Goal: Information Seeking & Learning: Check status

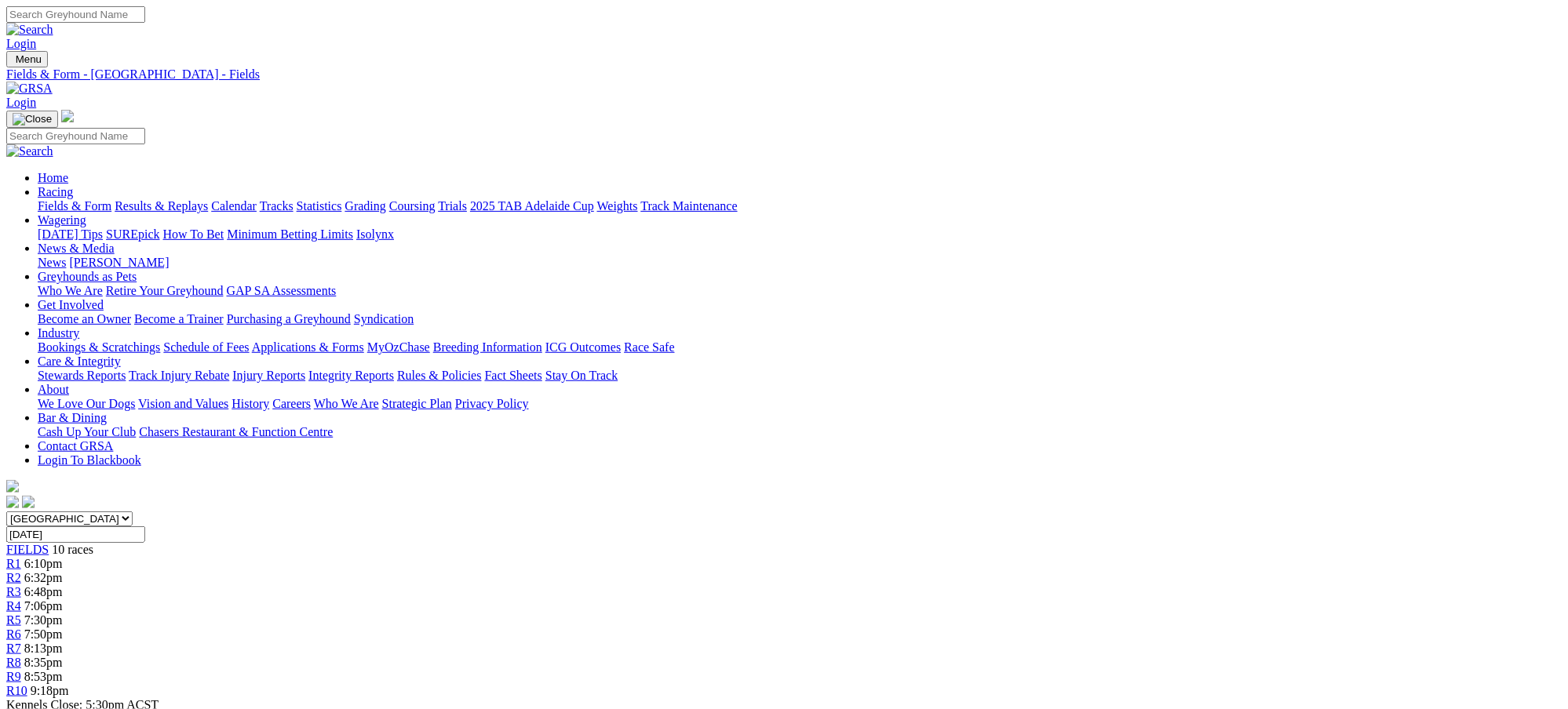
click at [426, 557] on div "R1 6:10pm" at bounding box center [784, 564] width 1555 height 14
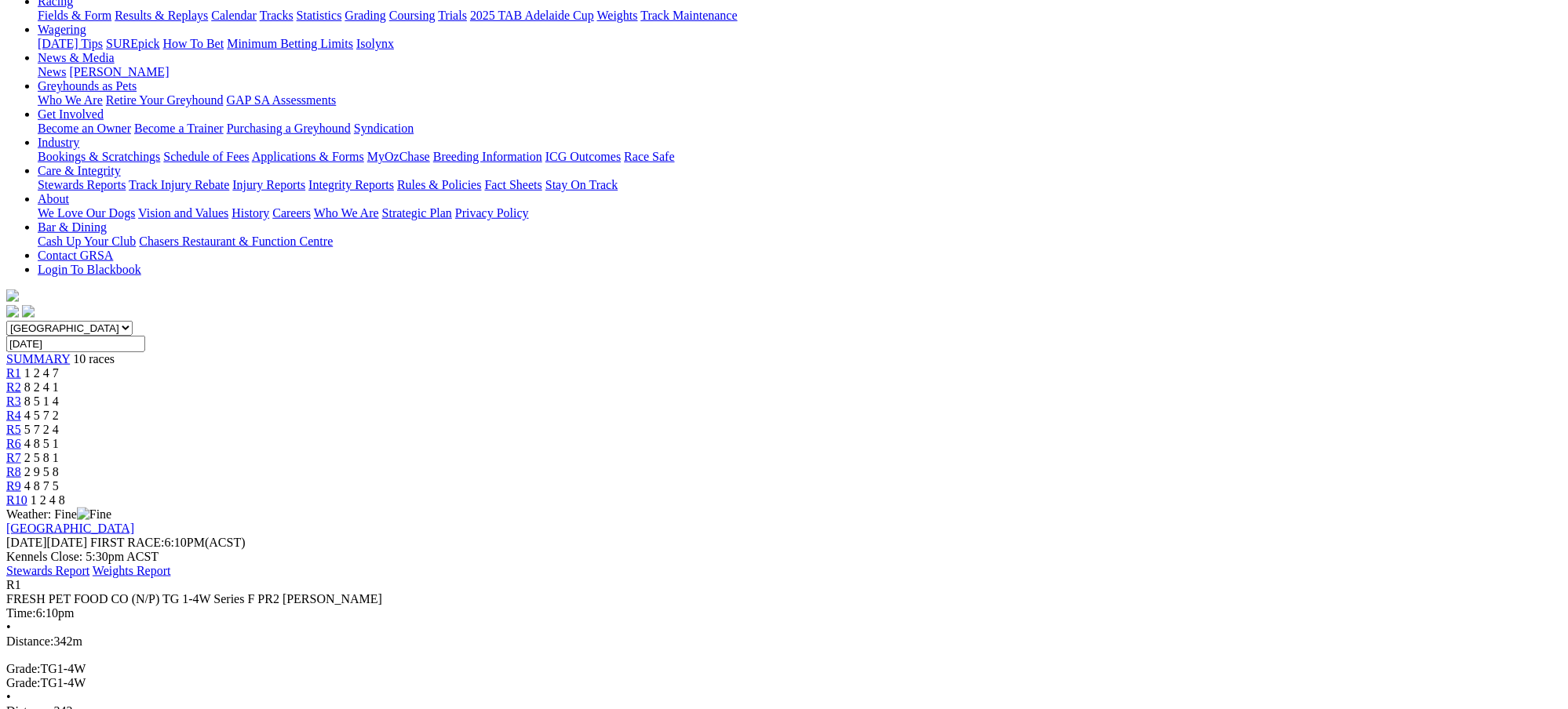
scroll to position [209, 0]
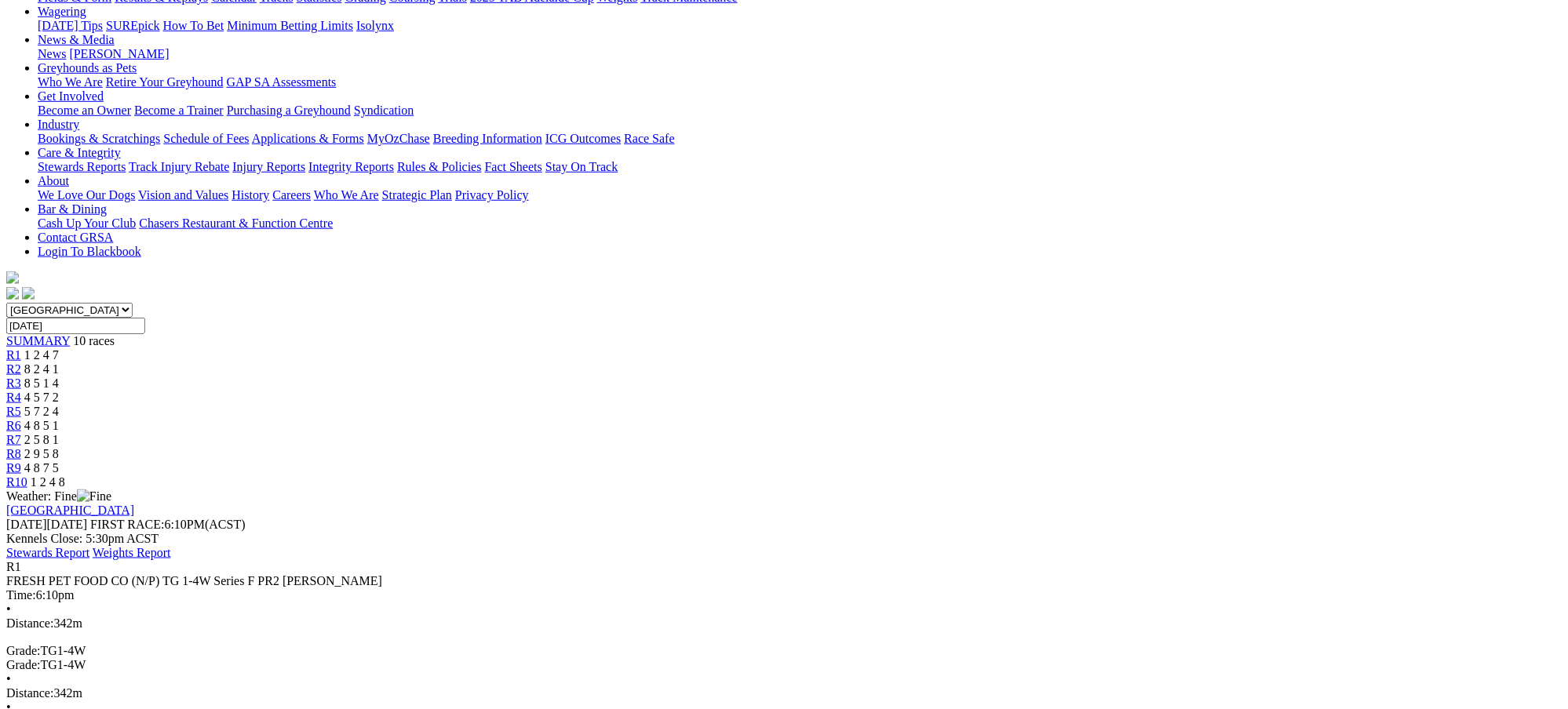
click at [59, 363] on span "8 2 4 1" at bounding box center [41, 370] width 34 height 13
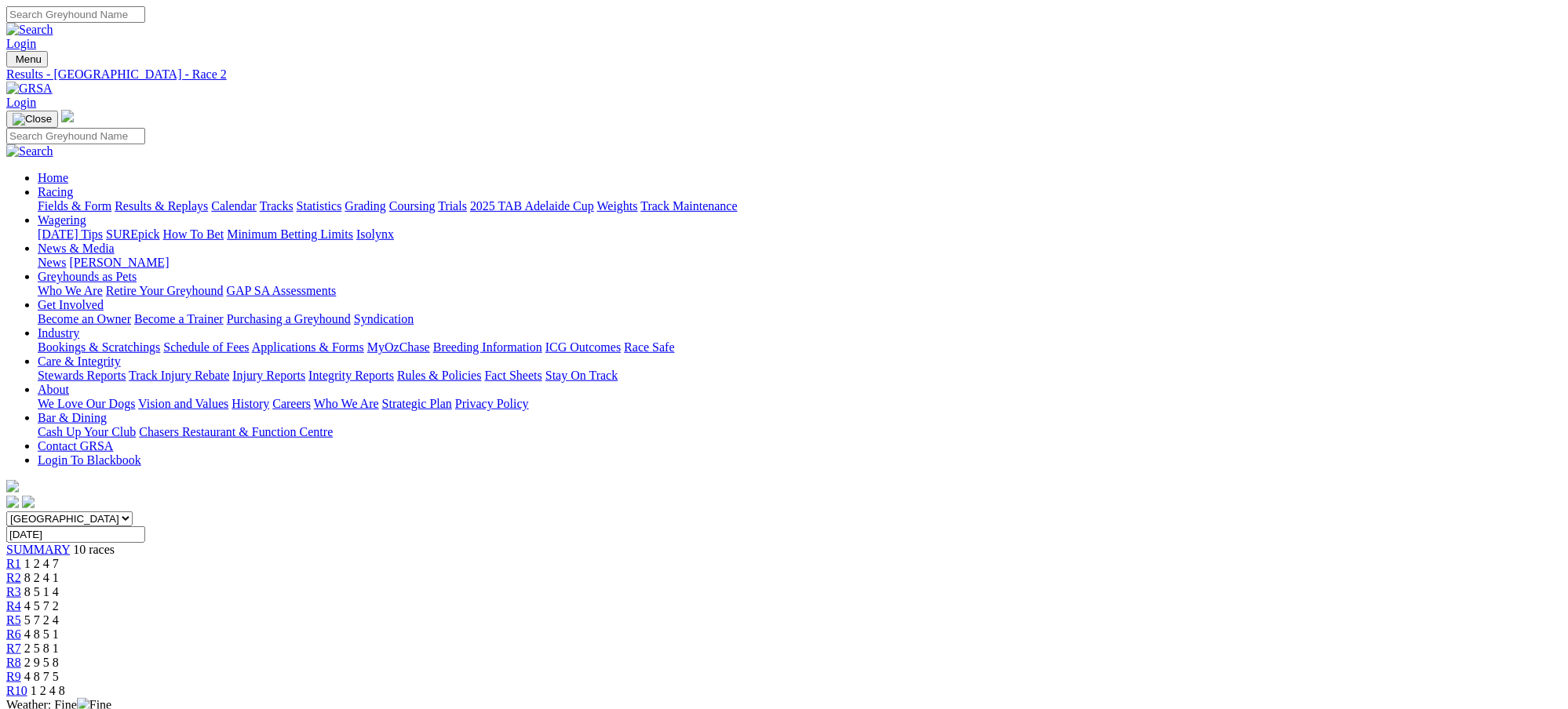
click at [59, 557] on span "1 2 4 7" at bounding box center [41, 564] width 34 height 13
click at [59, 571] on span "8 2 4 1" at bounding box center [41, 578] width 34 height 13
click at [59, 585] on span "8 5 1 4" at bounding box center [41, 592] width 34 height 13
click at [59, 557] on span "1 2 4 7" at bounding box center [41, 564] width 34 height 13
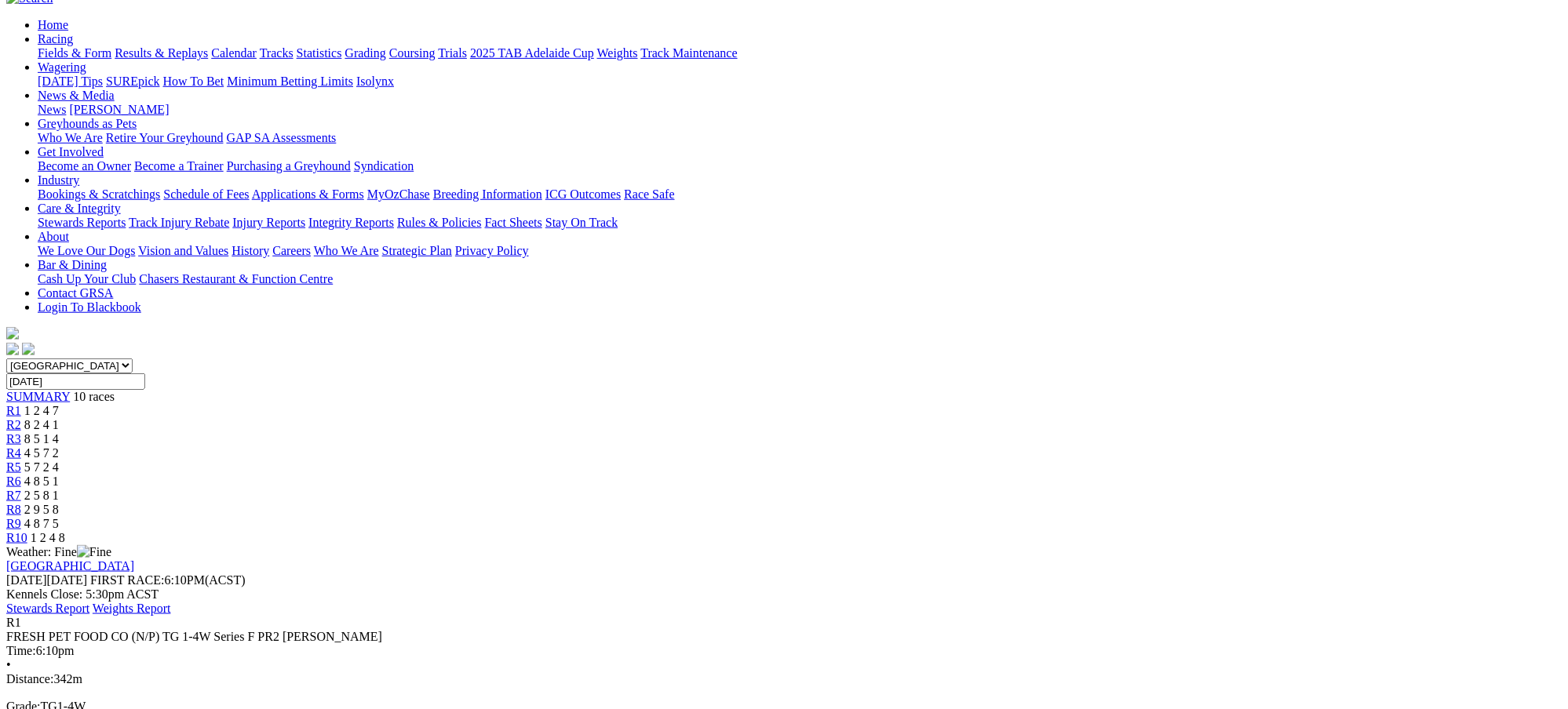
scroll to position [195, 0]
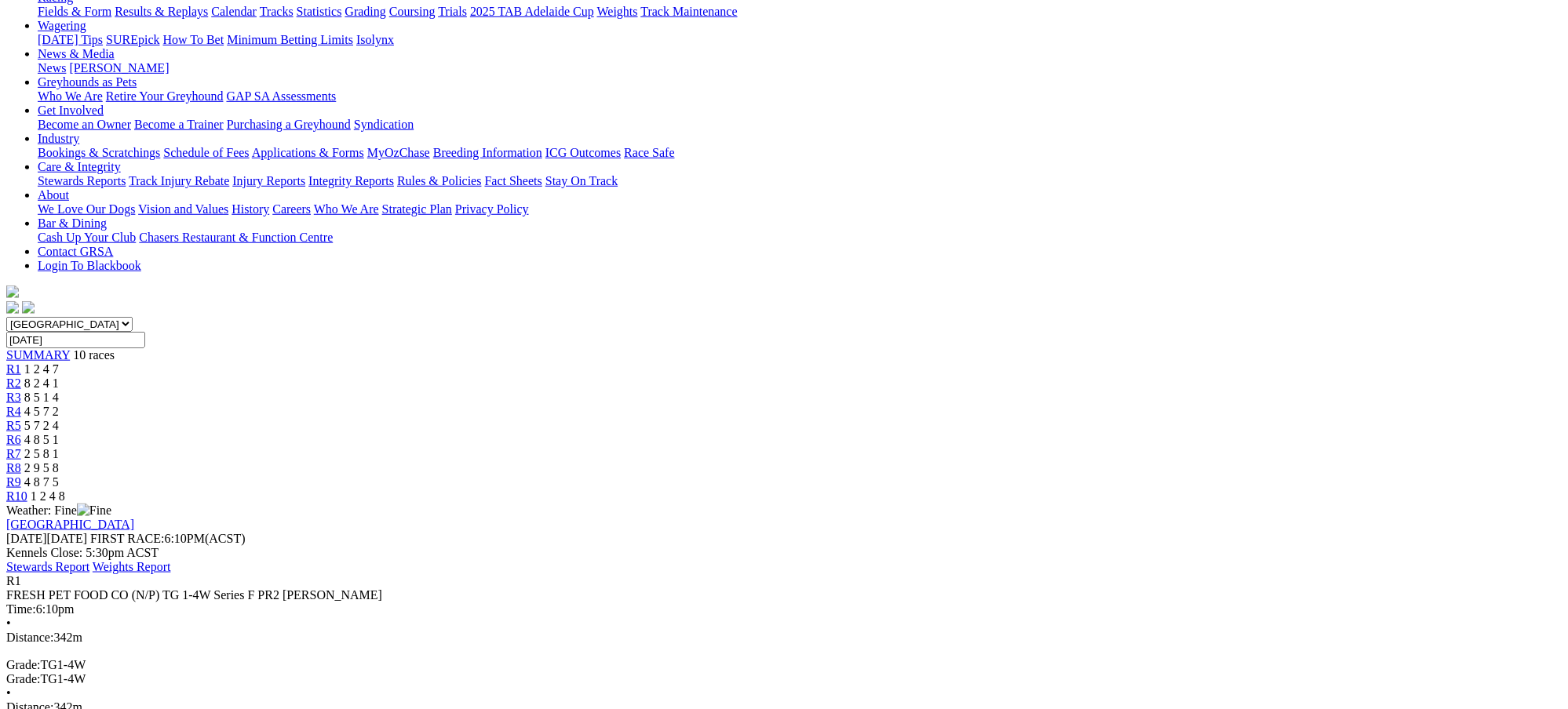
click at [59, 376] on span "8 2 4 1" at bounding box center [41, 383] width 34 height 13
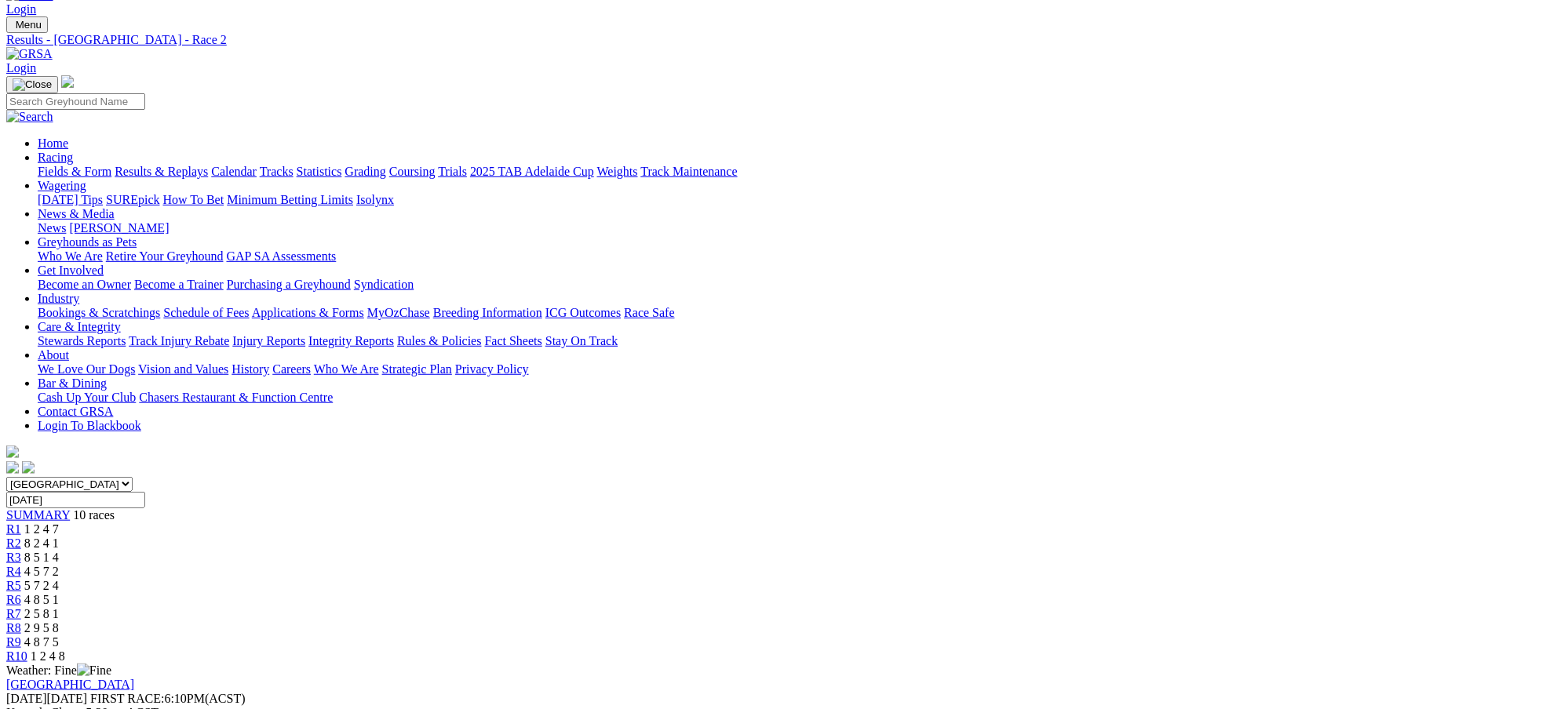
scroll to position [140, 0]
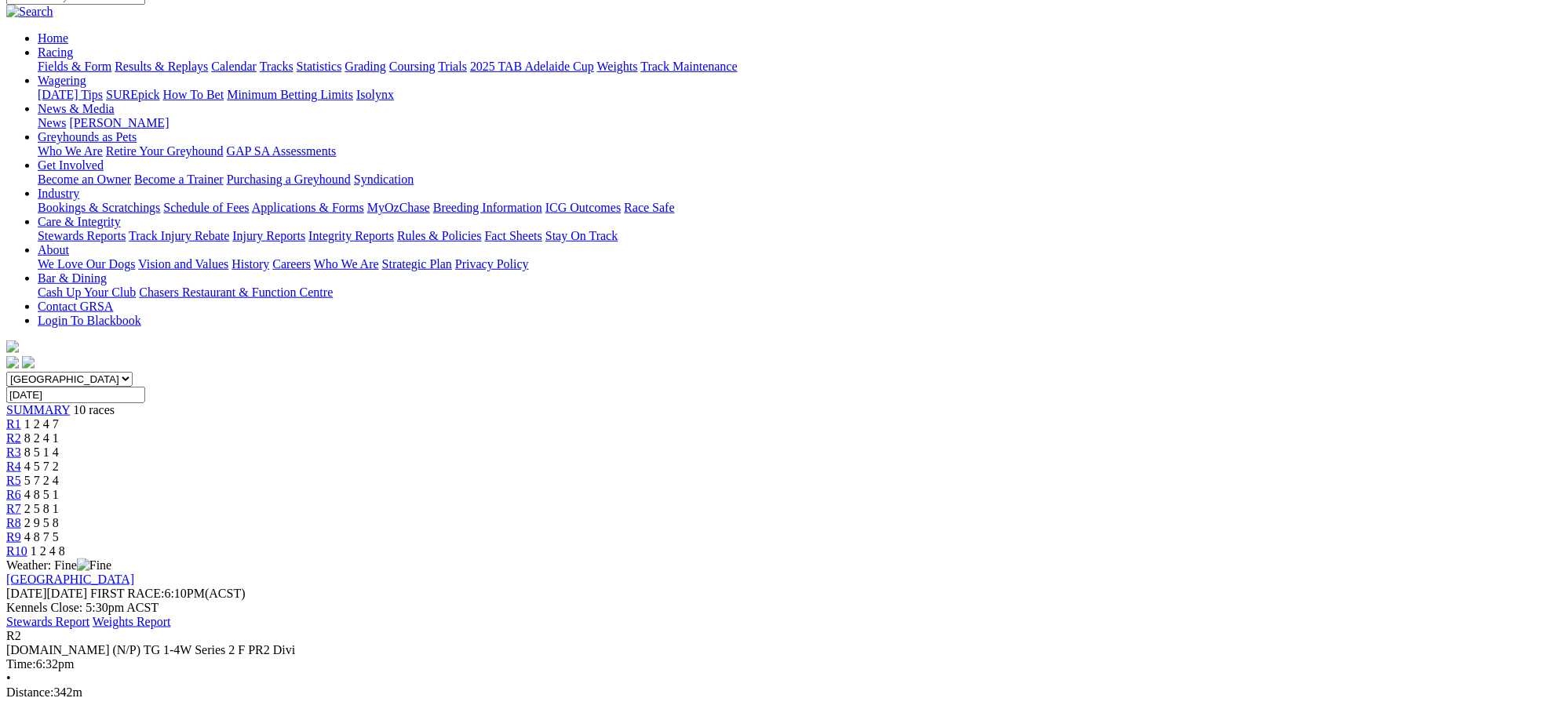
click at [59, 446] on span "8 5 1 4" at bounding box center [41, 452] width 34 height 13
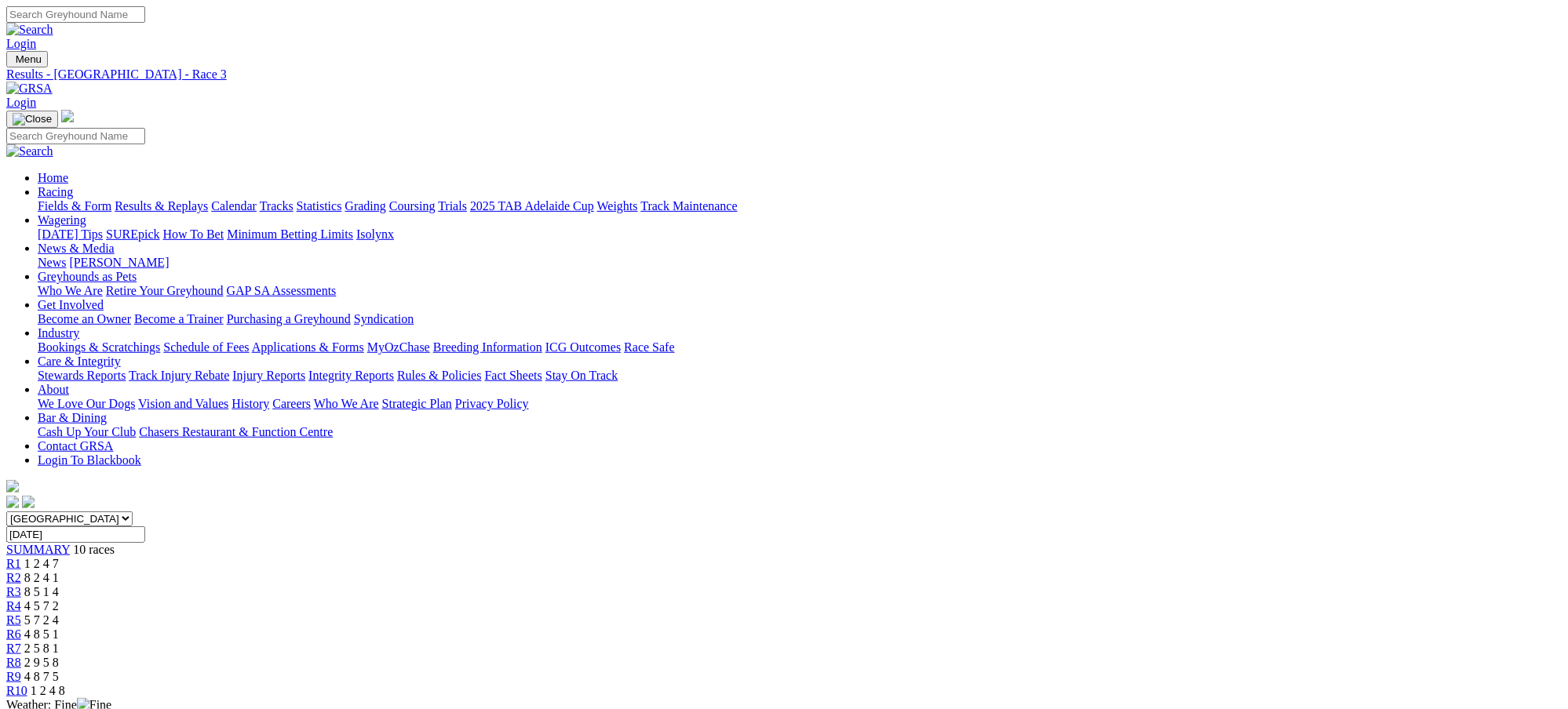
click at [59, 599] on span "4 5 7 2" at bounding box center [41, 606] width 34 height 13
click at [59, 614] on span "5 7 2 4" at bounding box center [41, 620] width 34 height 13
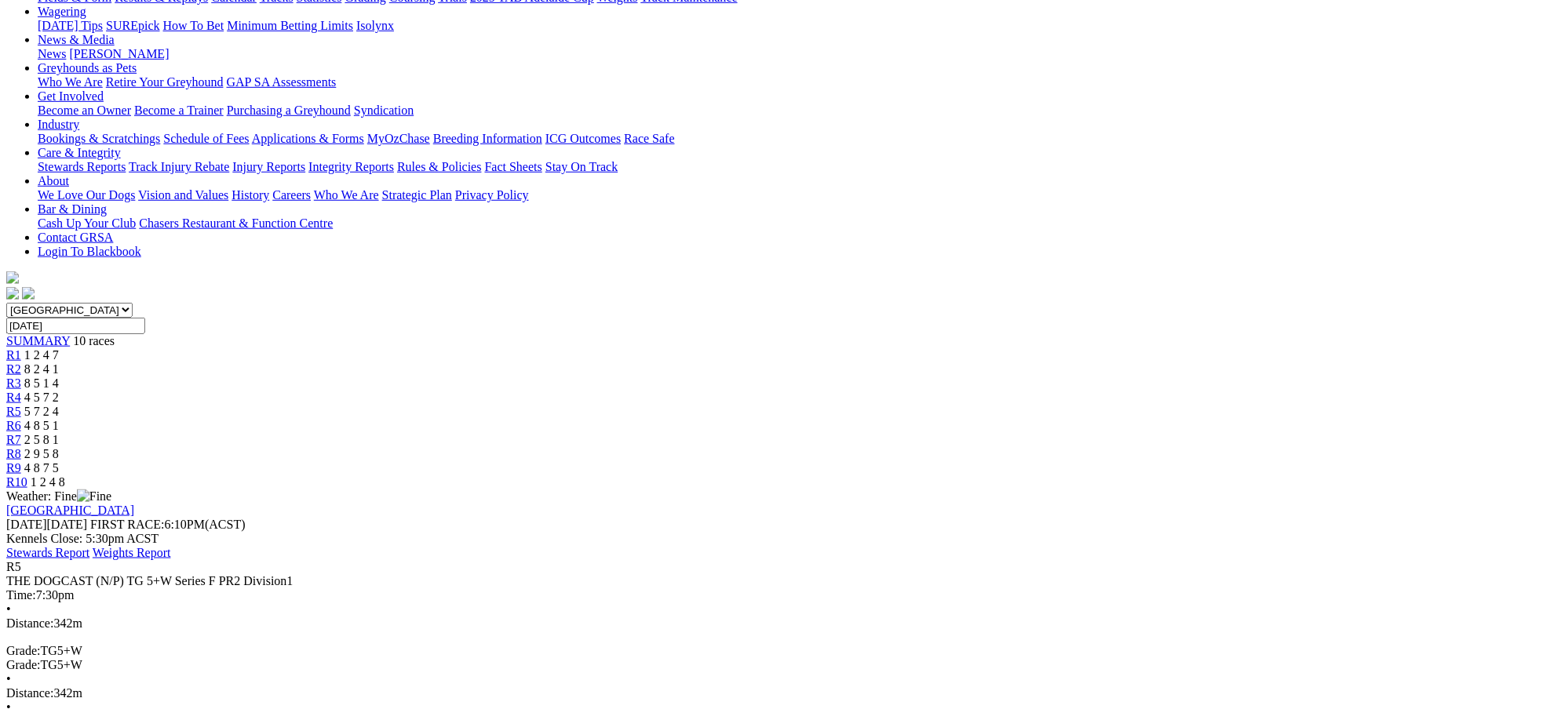
scroll to position [236, 0]
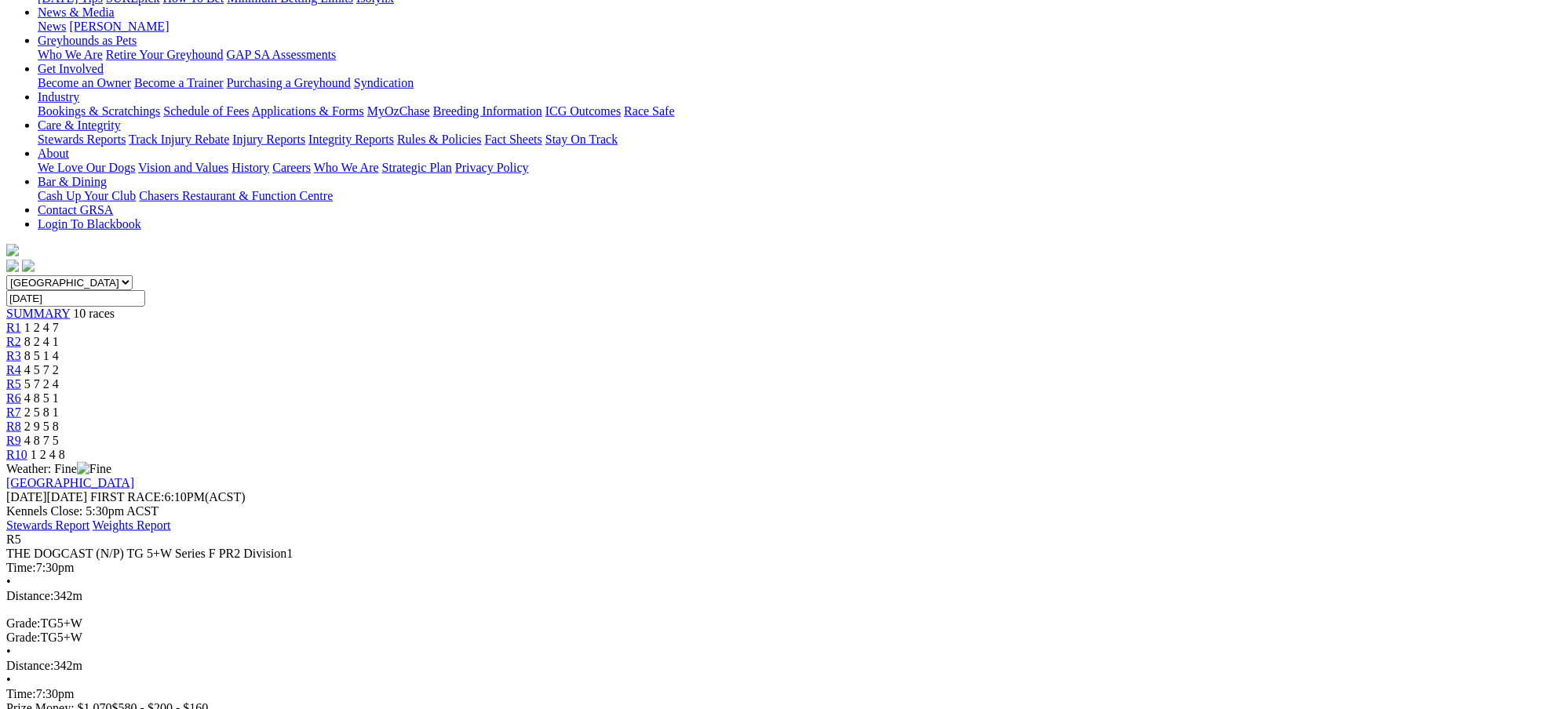
click at [59, 391] on span "4 8 5 1" at bounding box center [41, 398] width 34 height 13
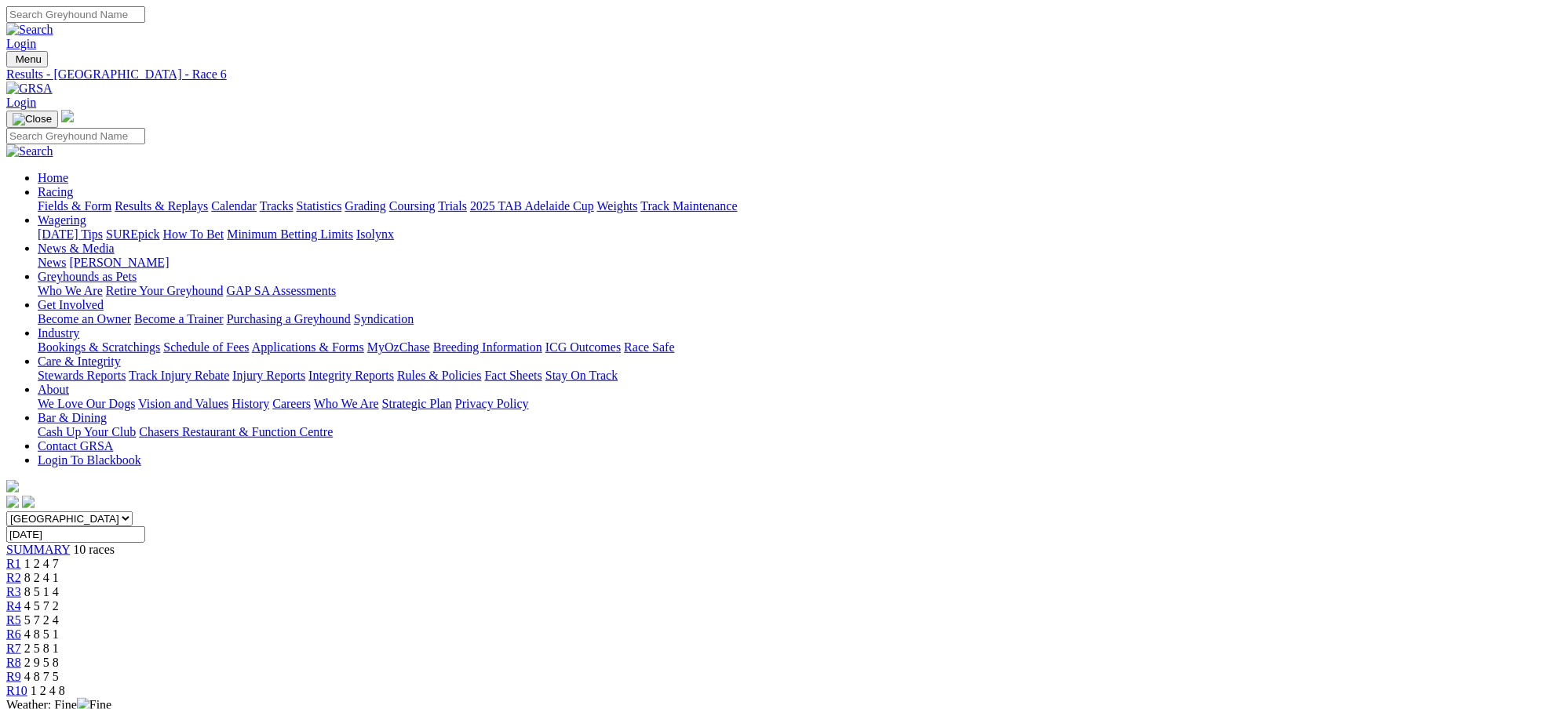
click at [59, 642] on span "2 5 8 1" at bounding box center [41, 649] width 34 height 13
click at [59, 656] on span "2 9 5 8" at bounding box center [41, 663] width 34 height 13
click at [59, 670] on span "4 8 7 5" at bounding box center [41, 676] width 34 height 13
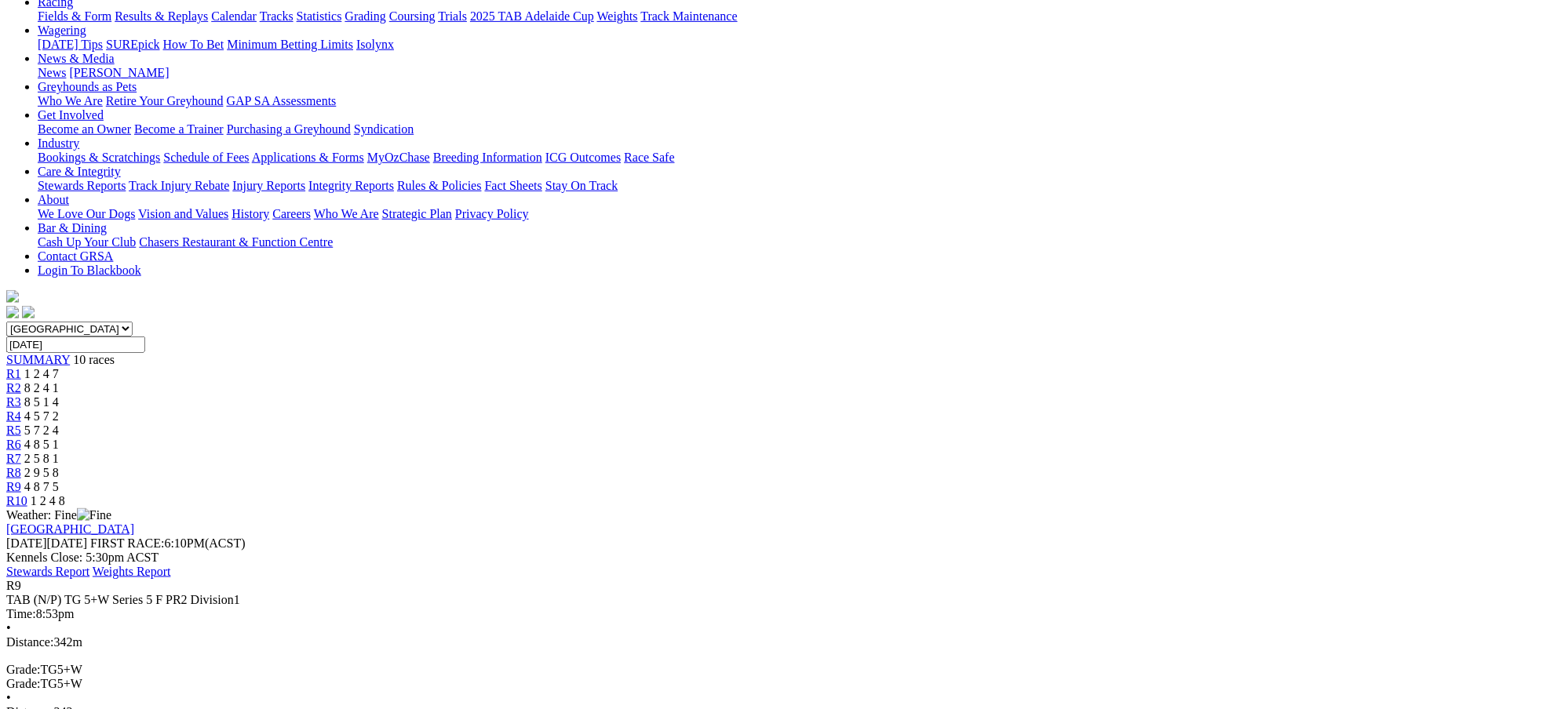
scroll to position [209, 0]
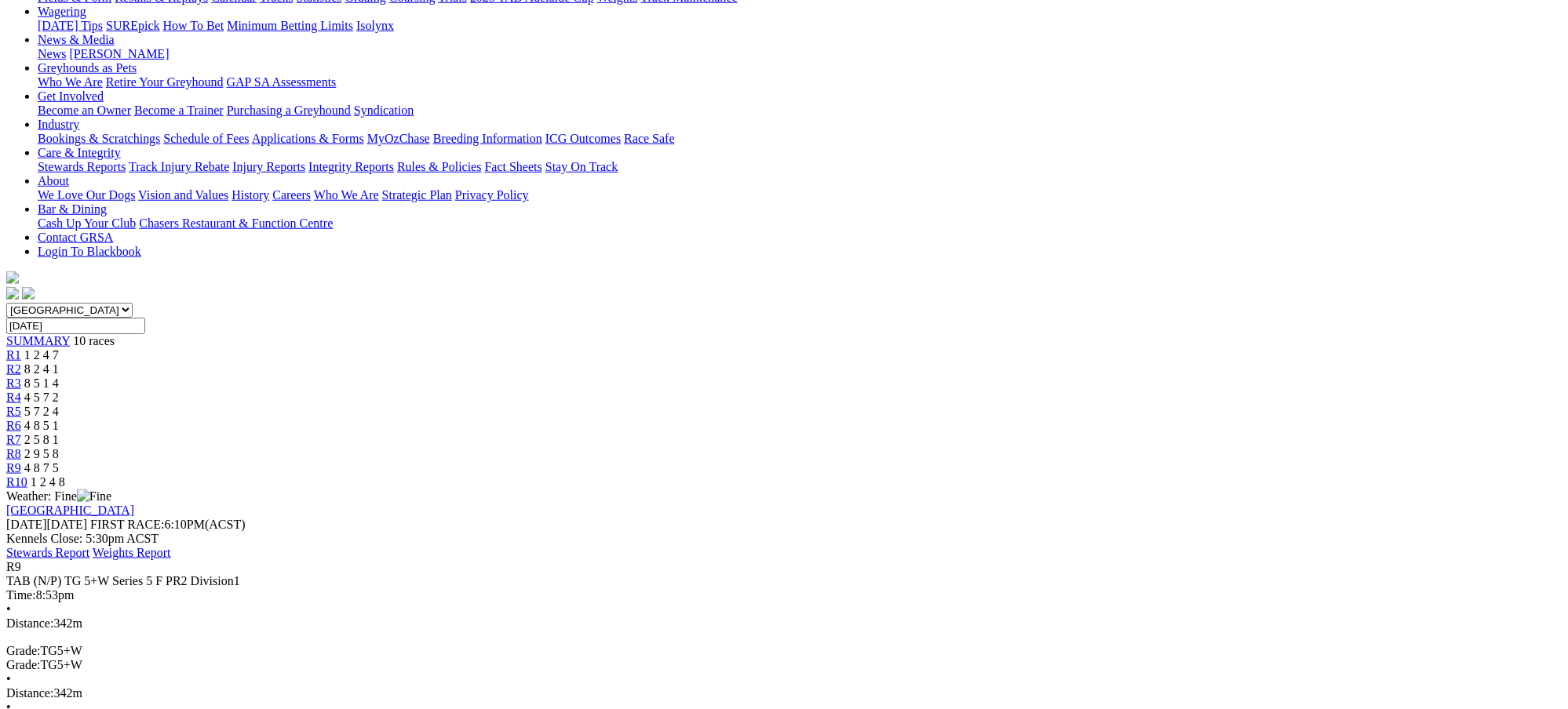
click at [65, 476] on span "1 2 4 8" at bounding box center [48, 482] width 34 height 13
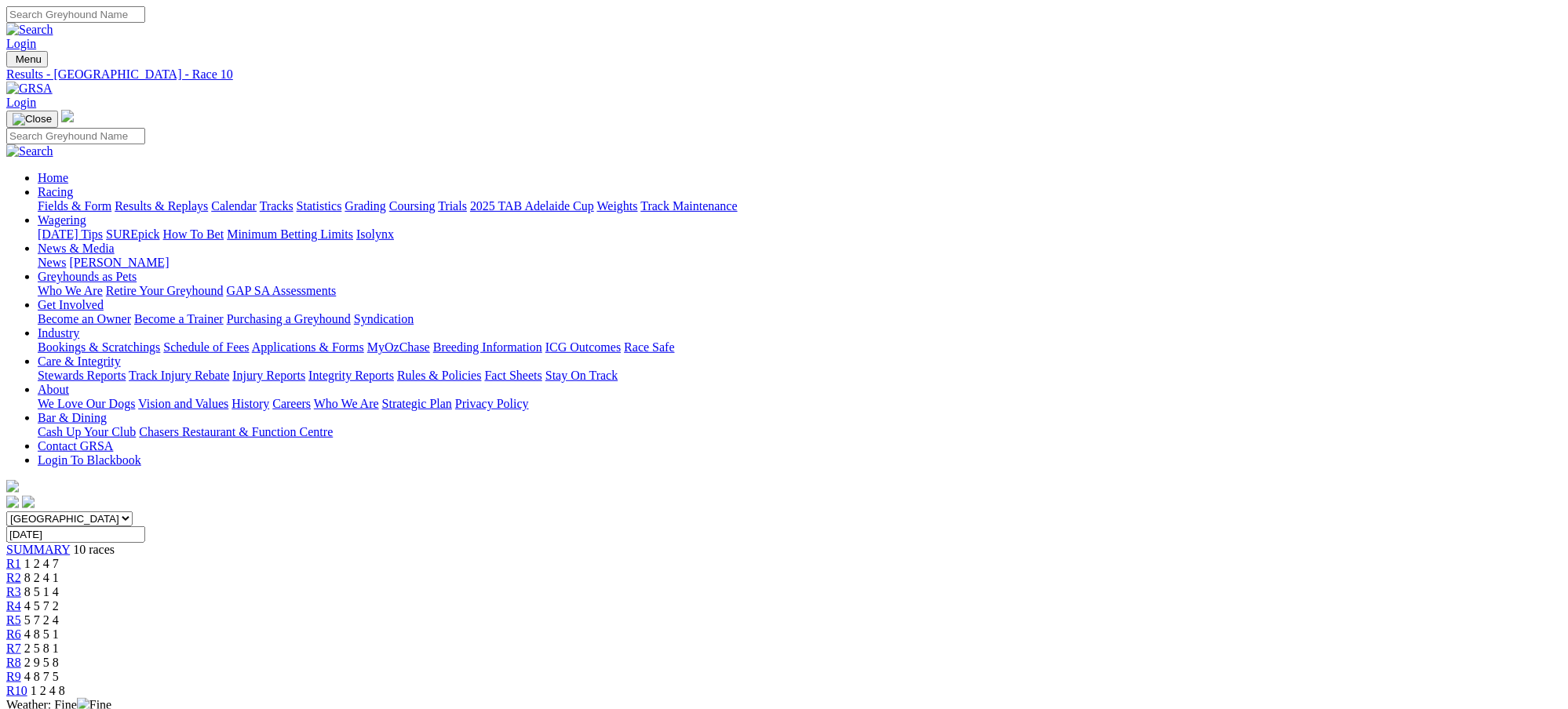
click at [208, 199] on link "Results & Replays" at bounding box center [161, 206] width 94 height 13
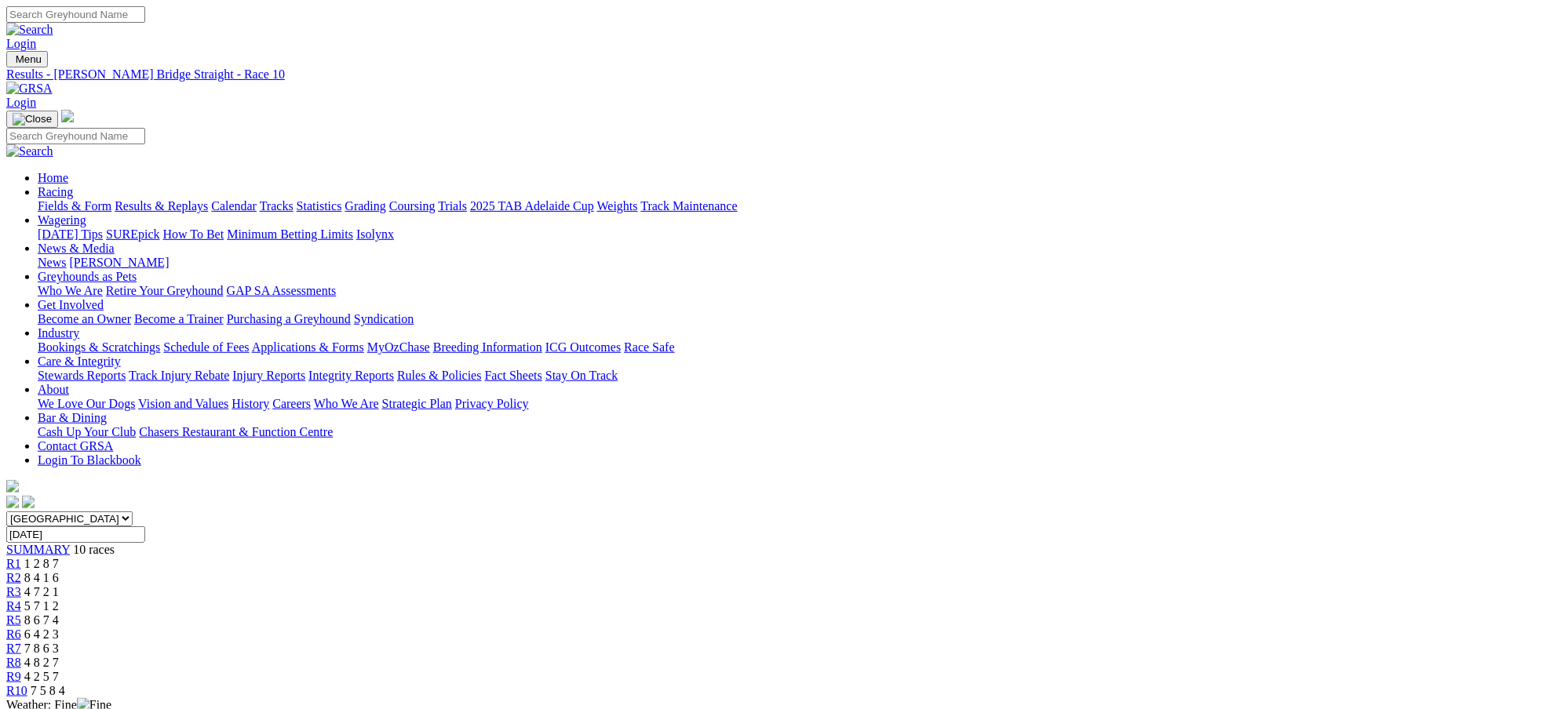
click at [59, 670] on span "4 2 5 7" at bounding box center [41, 676] width 34 height 13
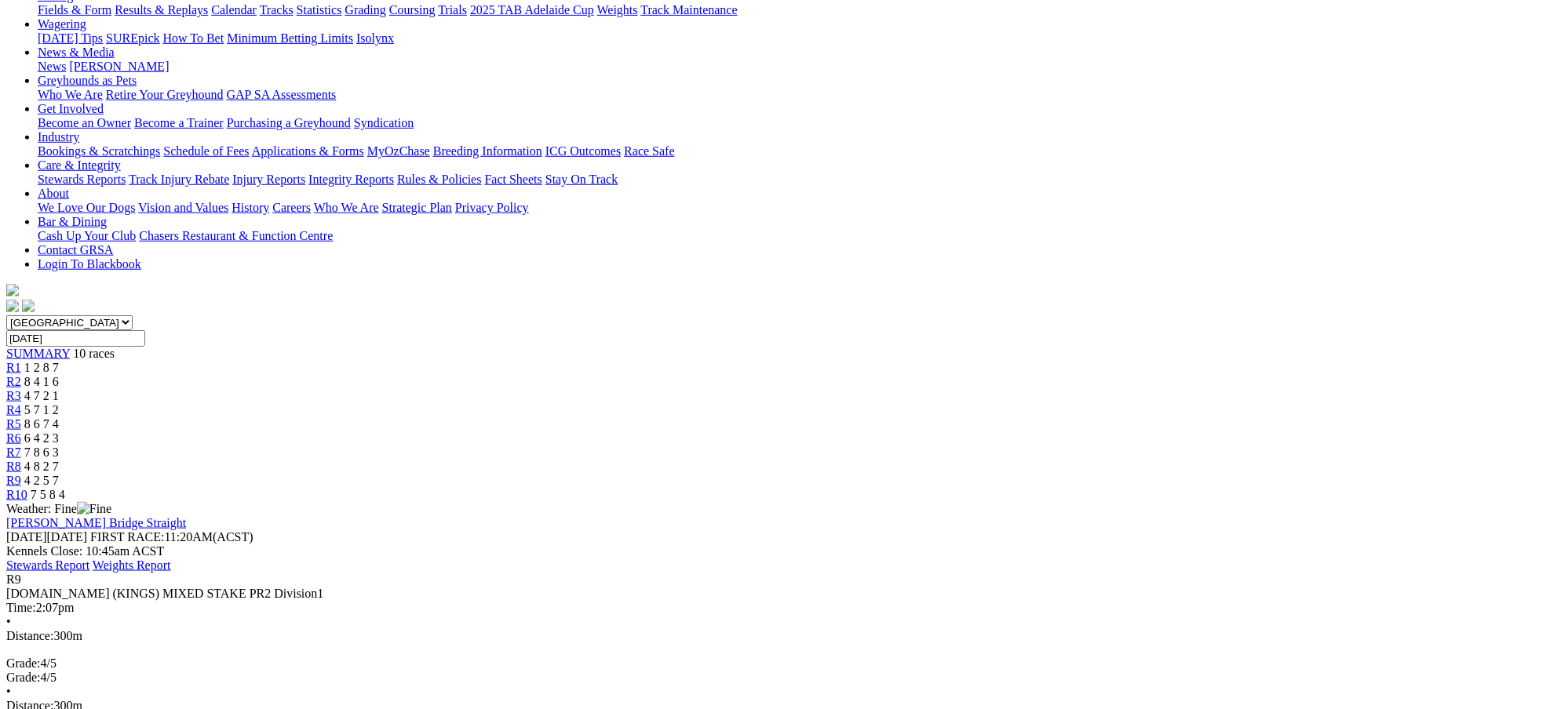
scroll to position [209, 0]
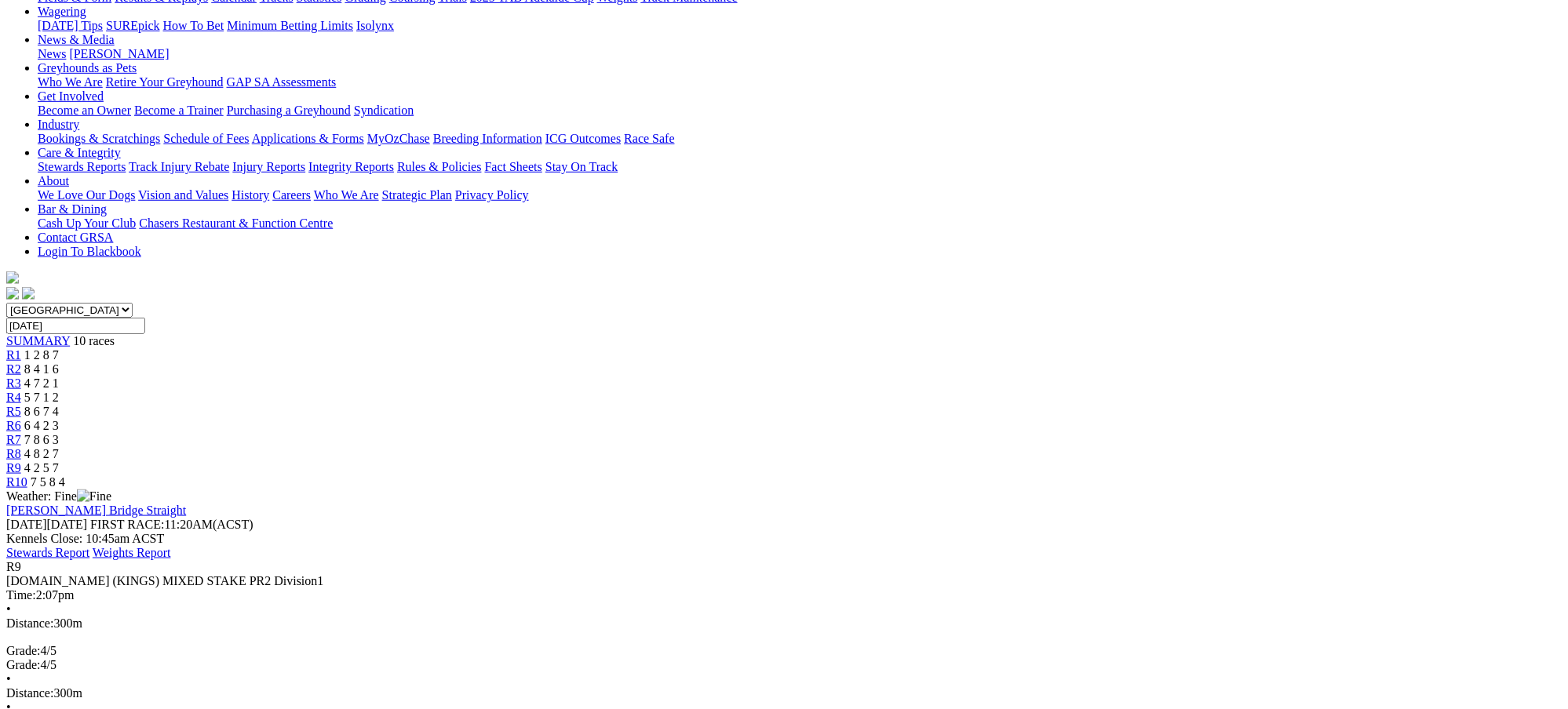
click at [1061, 447] on div "R8 4 8 2 7" at bounding box center [784, 454] width 1555 height 14
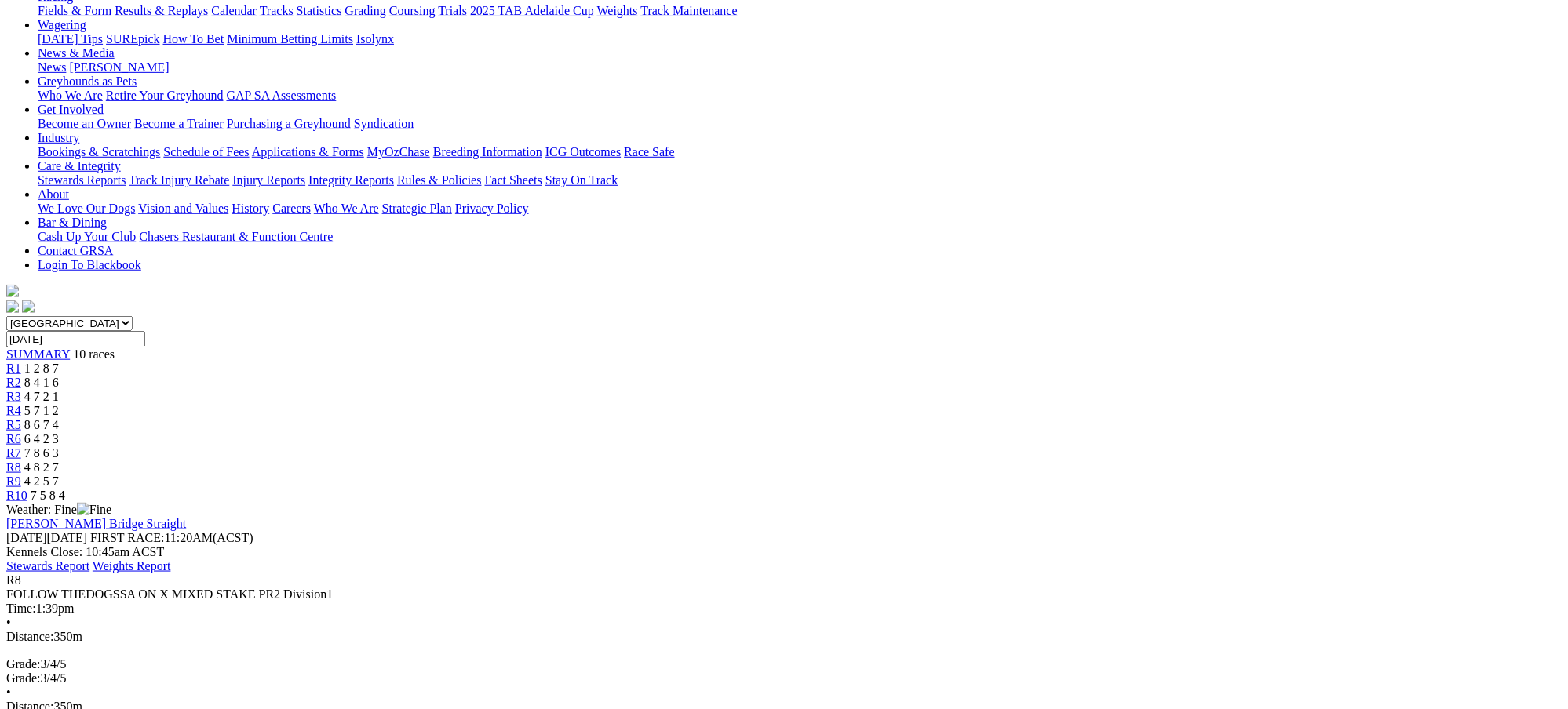
scroll to position [209, 0]
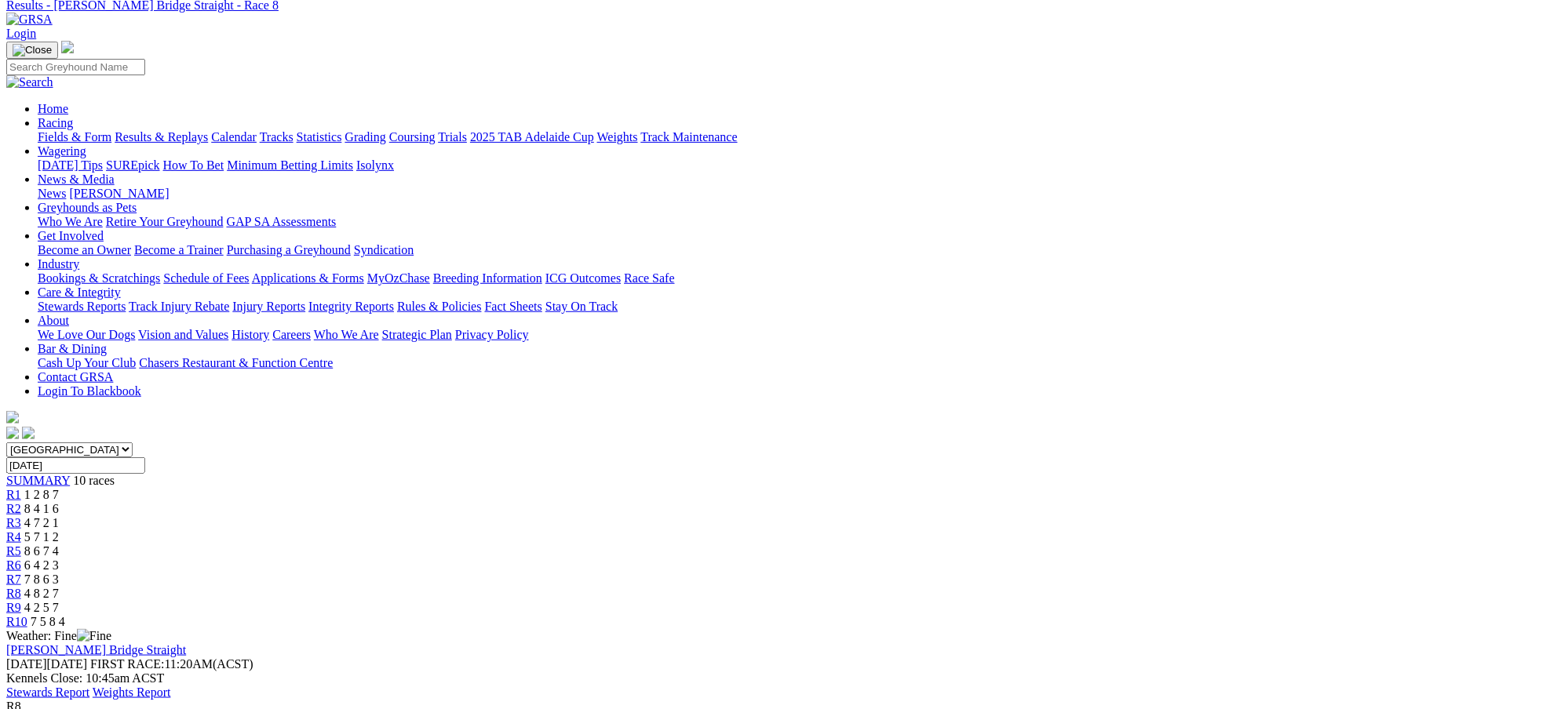
scroll to position [0, 0]
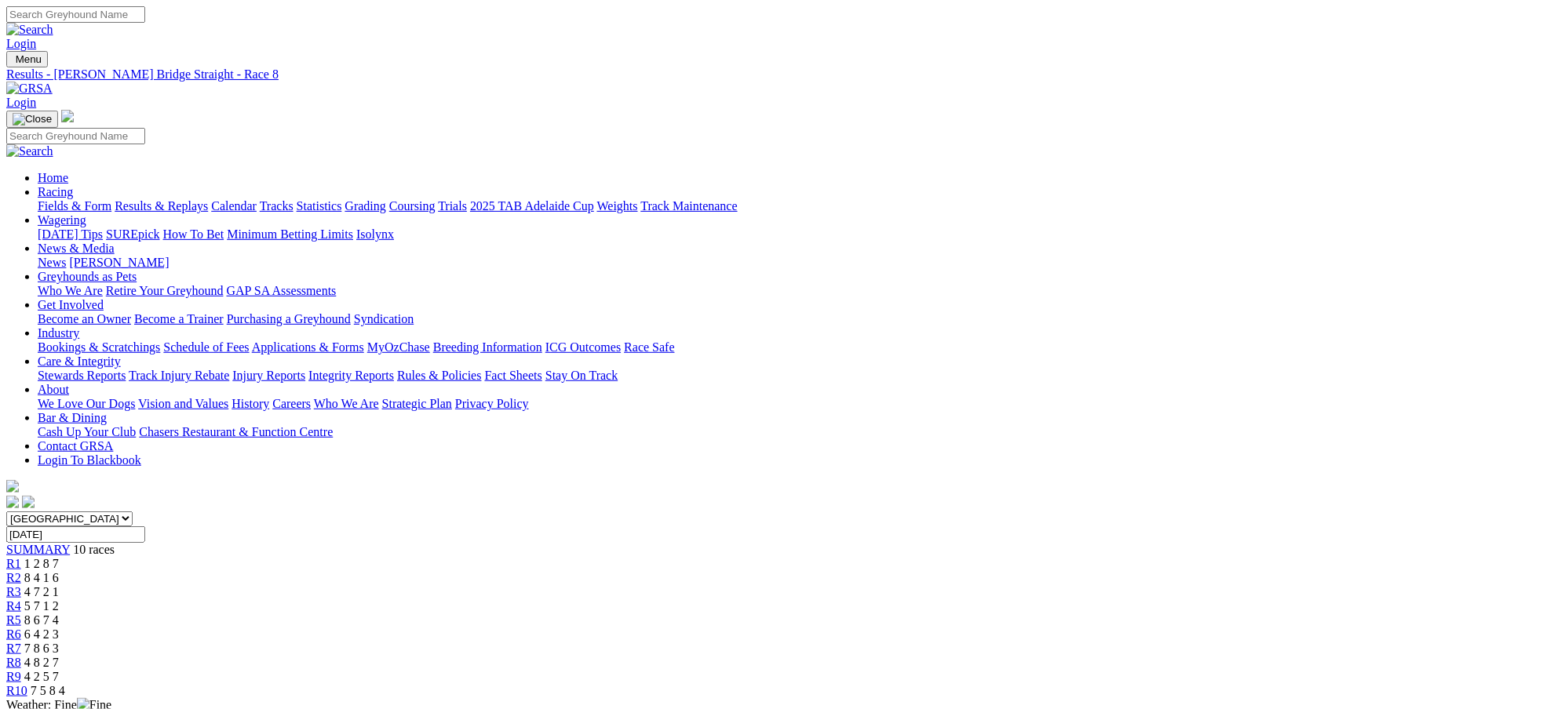
click at [208, 199] on link "Results & Replays" at bounding box center [161, 206] width 94 height 13
click at [59, 571] on span "8 7 4 2" at bounding box center [41, 578] width 34 height 13
click at [59, 585] on span "2 1 5 4" at bounding box center [41, 592] width 34 height 13
click at [59, 599] on span "8 6 1 2" at bounding box center [41, 606] width 34 height 13
click at [59, 585] on span "2 1 5 4" at bounding box center [41, 592] width 34 height 13
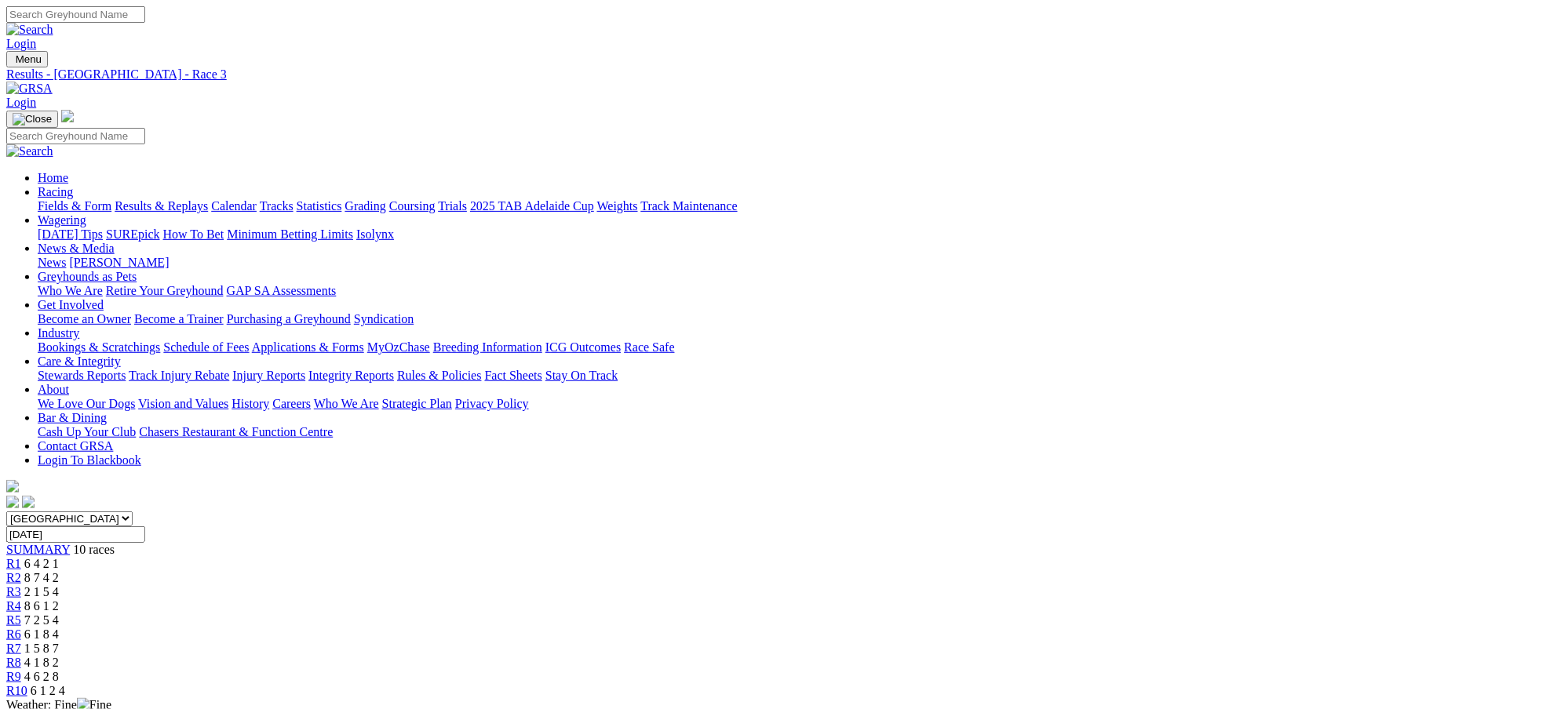
click at [59, 599] on span "8 6 1 2" at bounding box center [41, 606] width 34 height 13
click at [59, 614] on span "7 2 5 4" at bounding box center [41, 620] width 34 height 13
click at [59, 628] on span "6 1 8 4" at bounding box center [41, 635] width 34 height 13
click at [59, 642] on span "1 5 8 7" at bounding box center [41, 649] width 34 height 13
click at [59, 656] on span "4 1 8 2" at bounding box center [41, 663] width 34 height 13
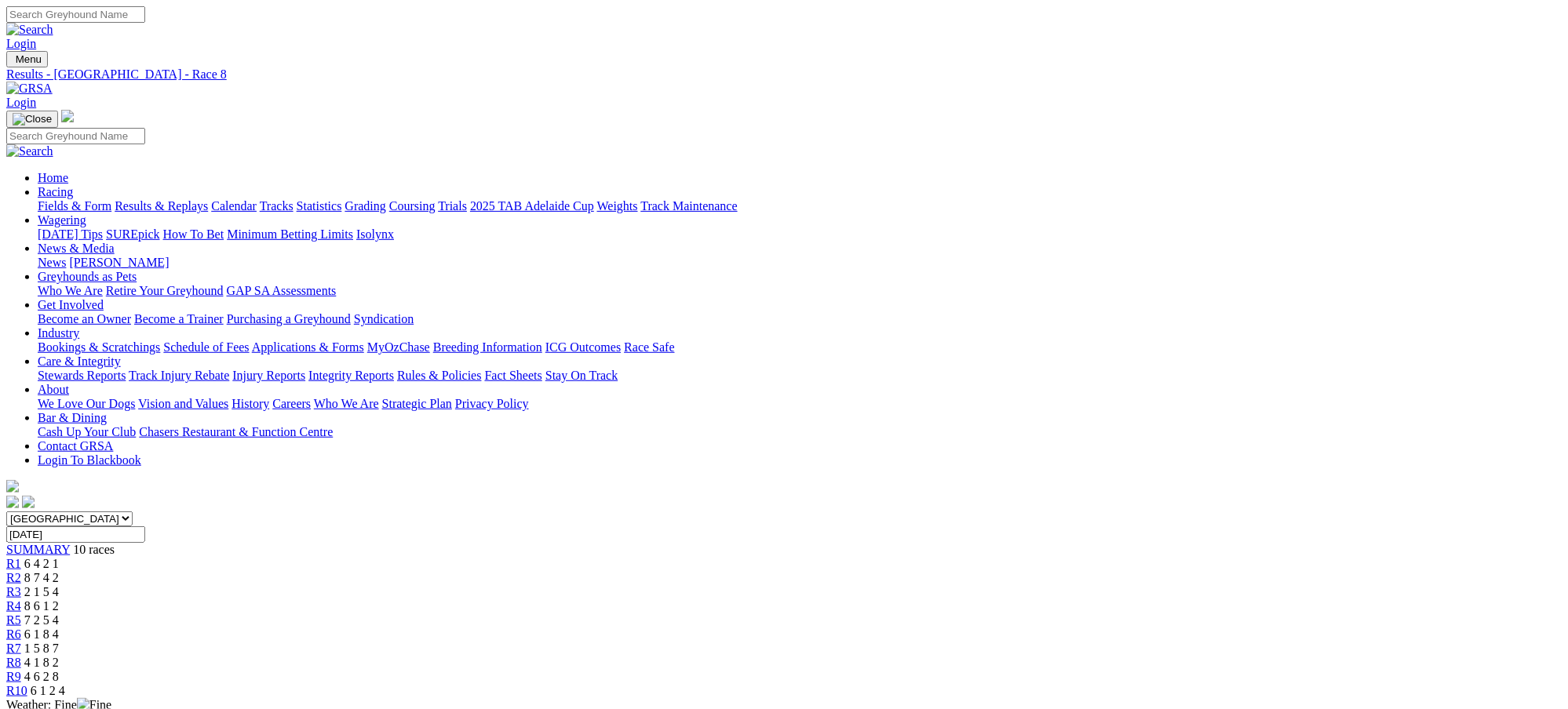
click at [59, 670] on span "4 6 2 8" at bounding box center [41, 676] width 34 height 13
click at [65, 684] on span "6 1 2 4" at bounding box center [48, 691] width 34 height 13
